Goal: Find specific page/section: Find specific page/section

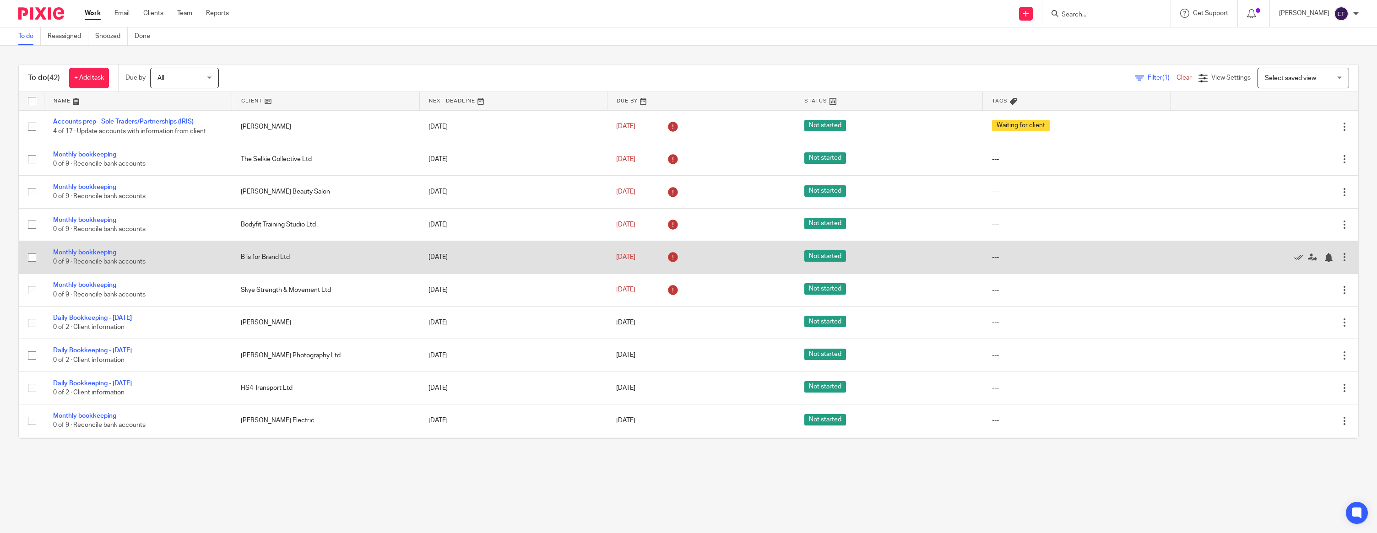
scroll to position [135, 0]
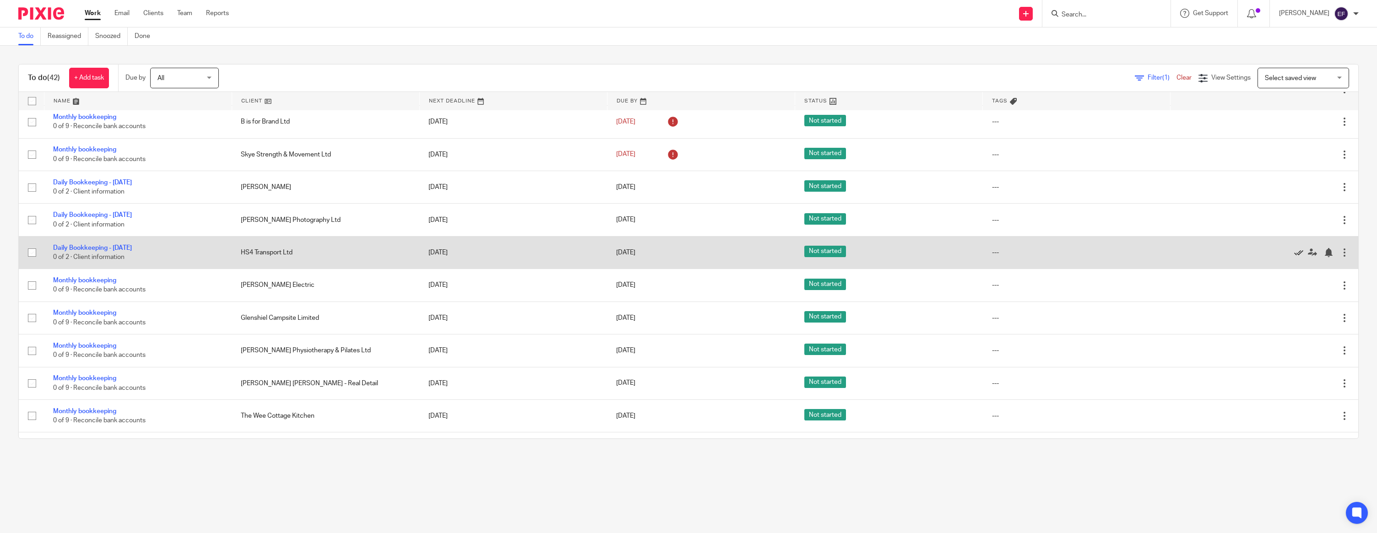
click at [1297, 255] on icon at bounding box center [1298, 252] width 9 height 9
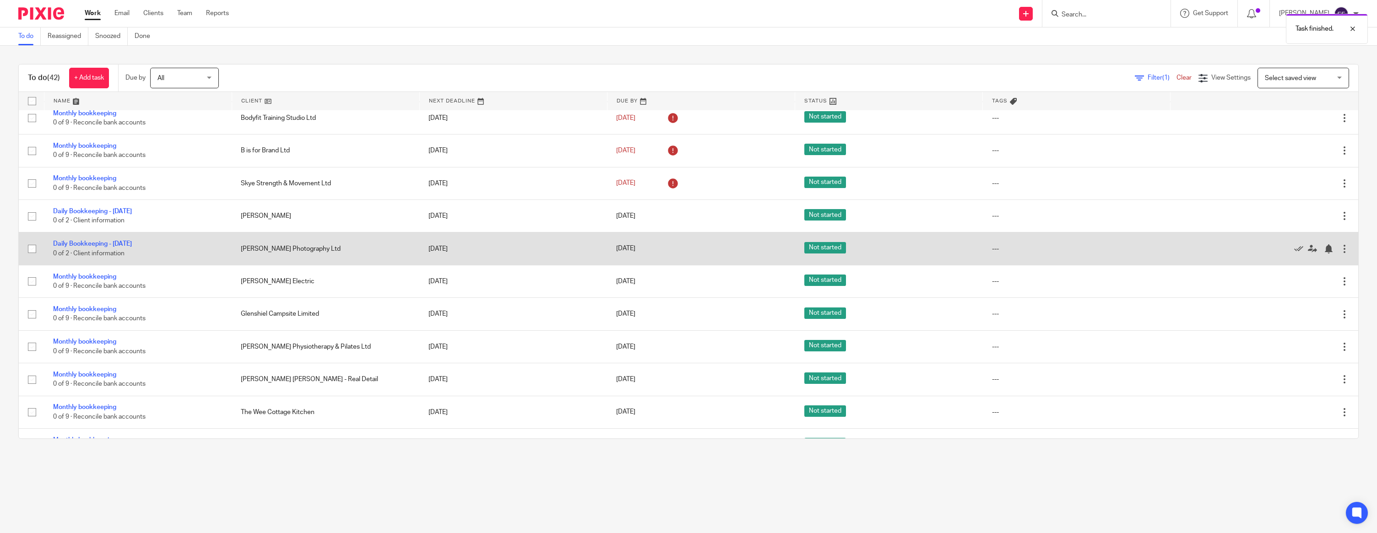
scroll to position [96, 0]
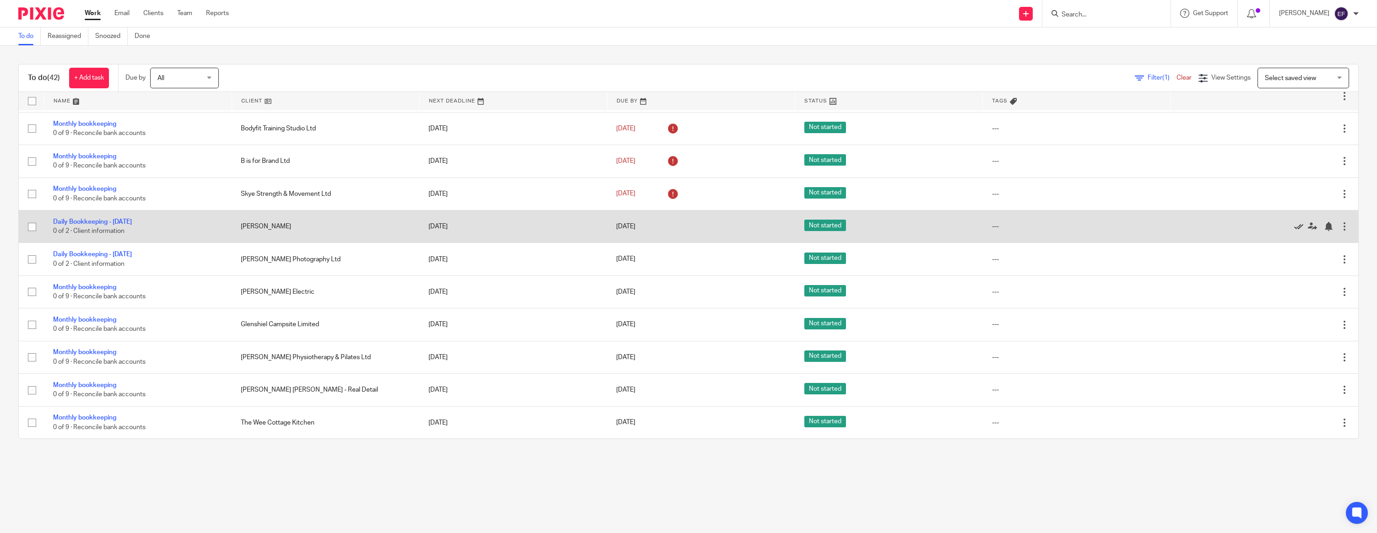
click at [1295, 227] on icon at bounding box center [1298, 226] width 9 height 9
click at [1297, 229] on icon at bounding box center [1298, 226] width 9 height 9
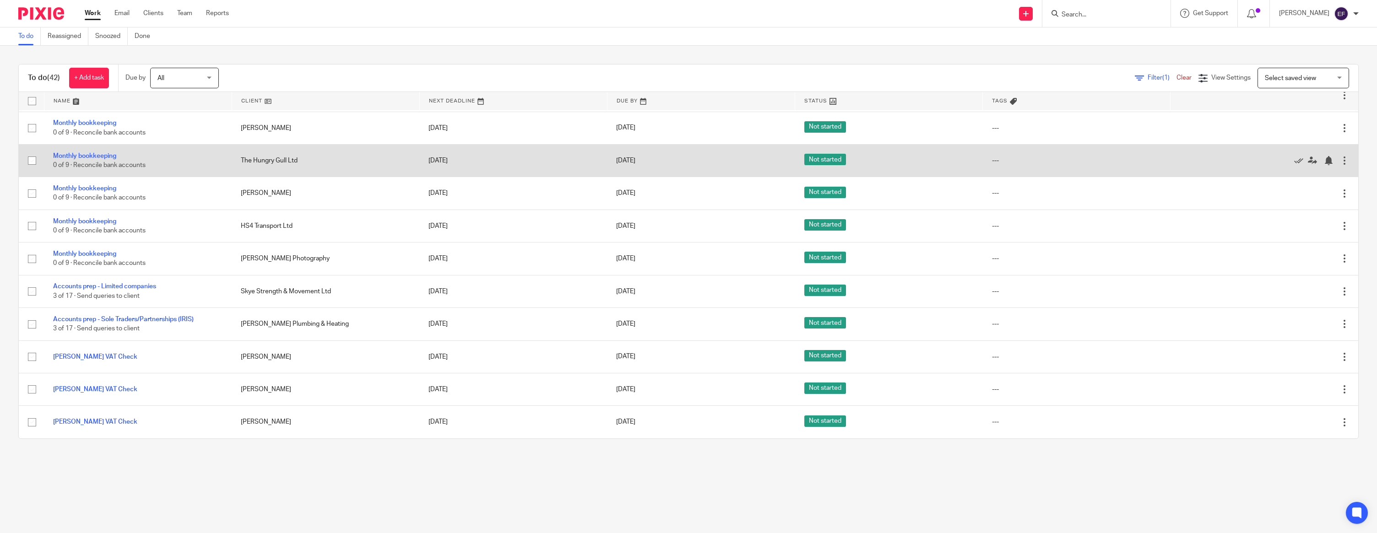
scroll to position [400, 0]
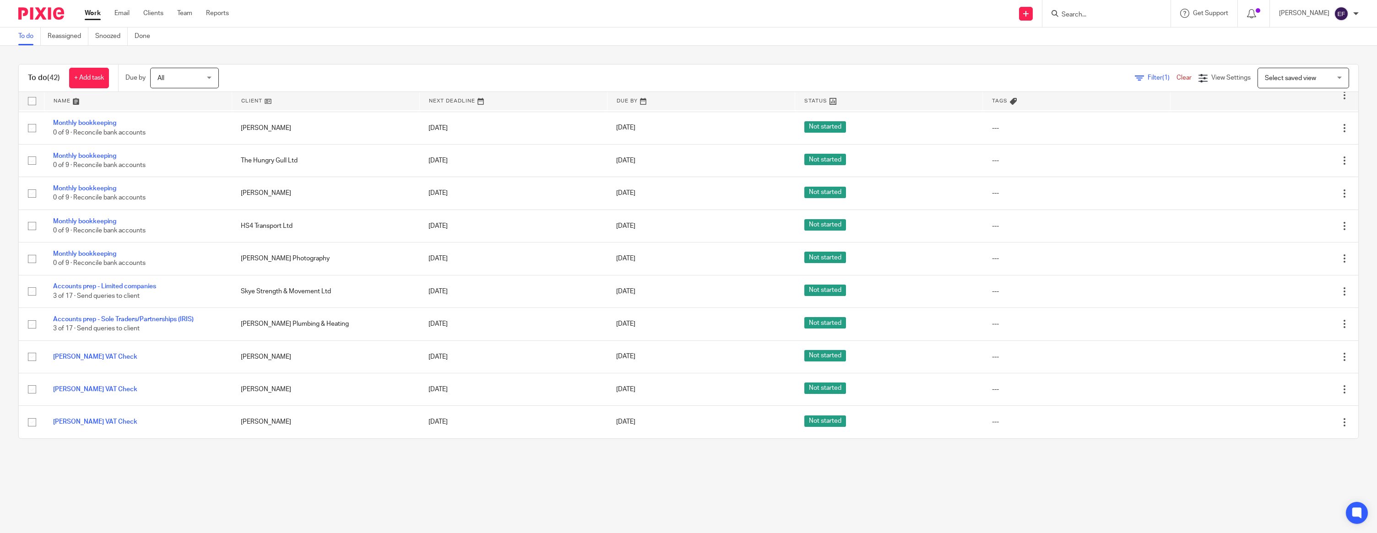
click at [1088, 16] on input "Search" at bounding box center [1102, 15] width 82 height 8
type input "SELKIE"
click at [1129, 45] on link at bounding box center [1157, 47] width 196 height 36
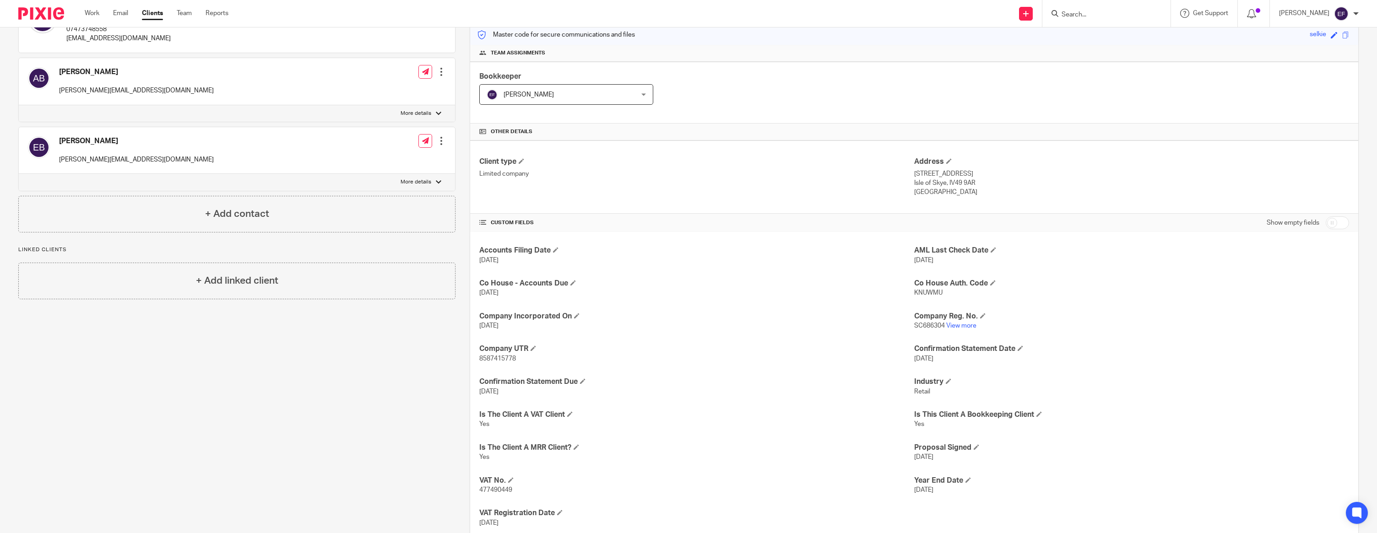
scroll to position [146, 0]
